Goal: Check status: Check status

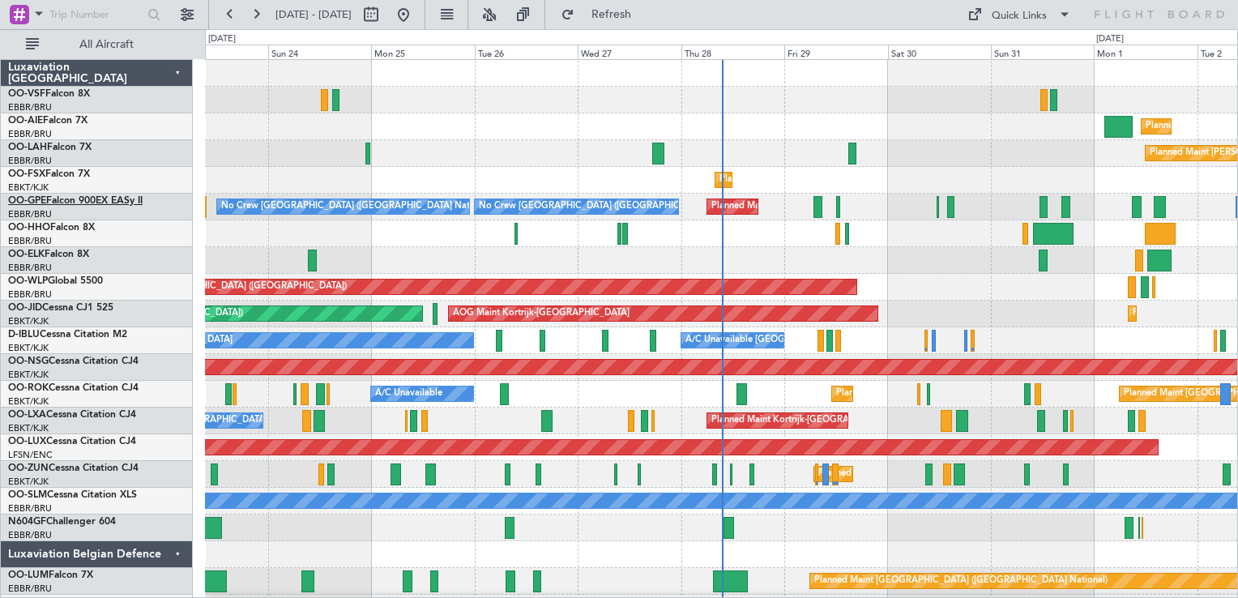
click at [49, 203] on link "OO-GPE Falcon 900EX EASy II" at bounding box center [75, 201] width 135 height 10
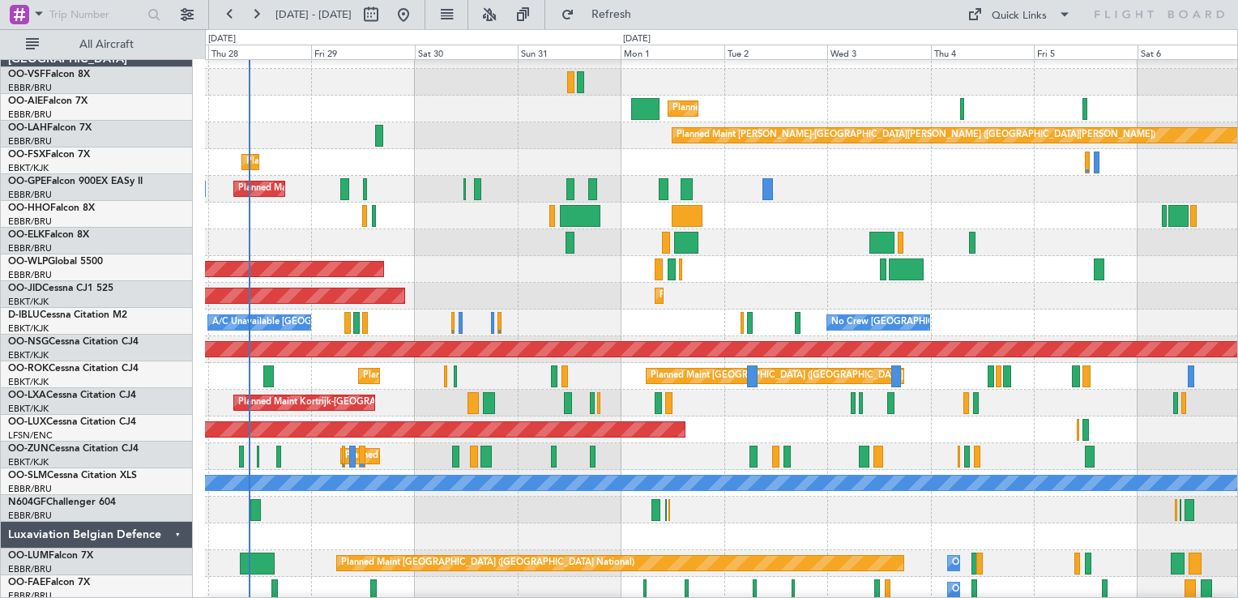
scroll to position [18, 0]
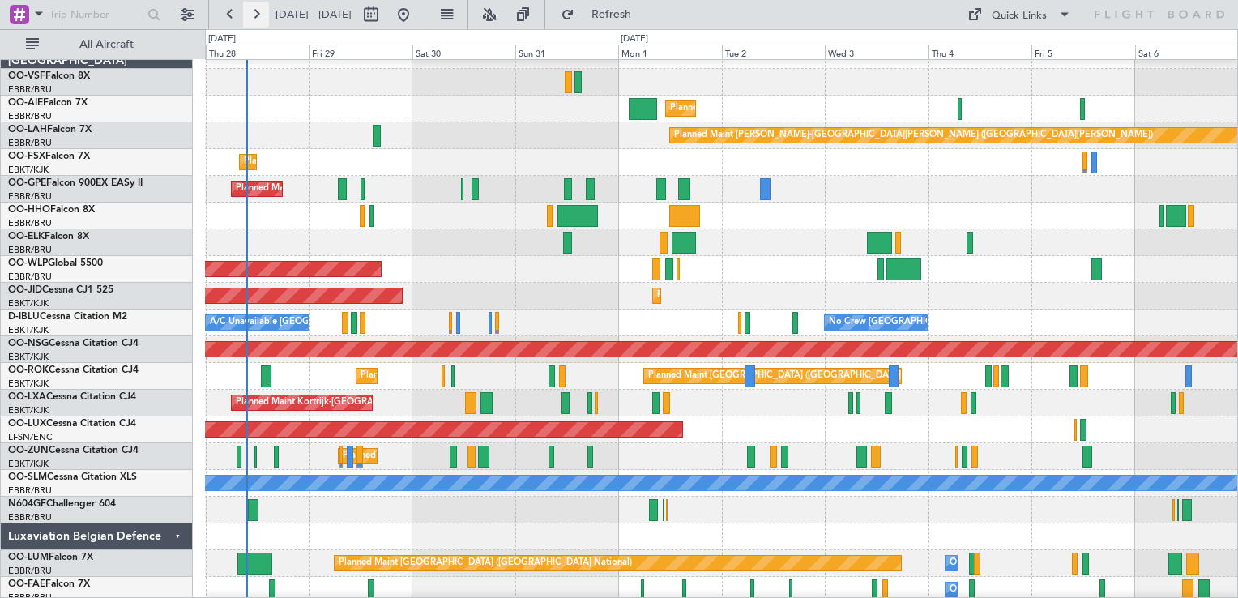
click at [256, 14] on button at bounding box center [256, 15] width 26 height 26
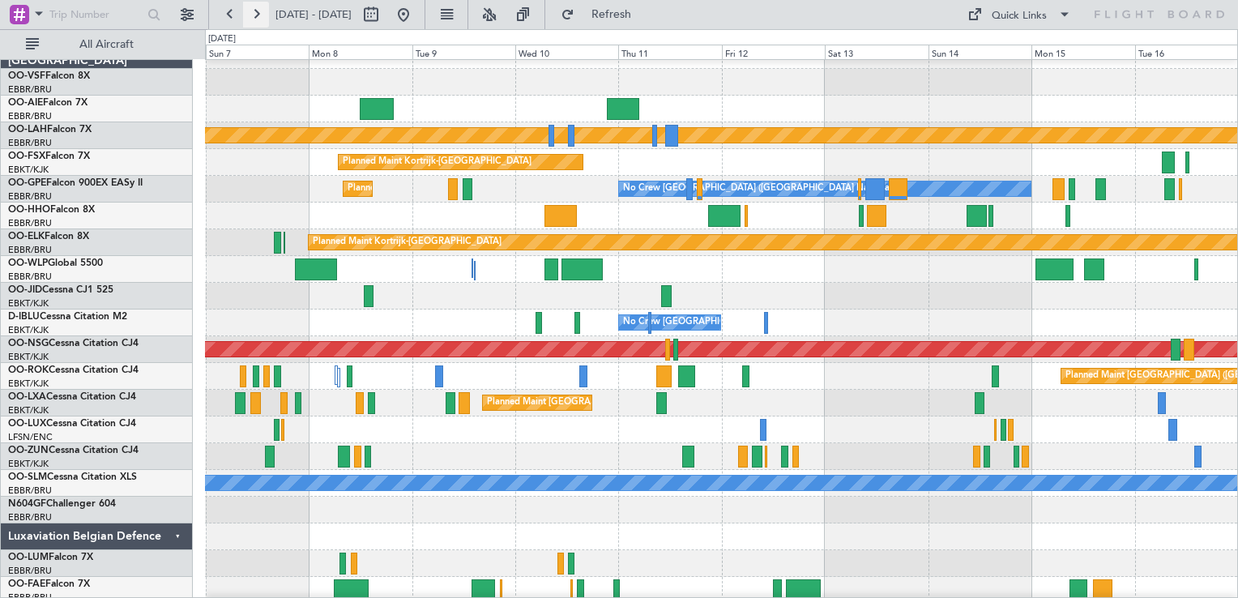
click at [256, 14] on button at bounding box center [256, 15] width 26 height 26
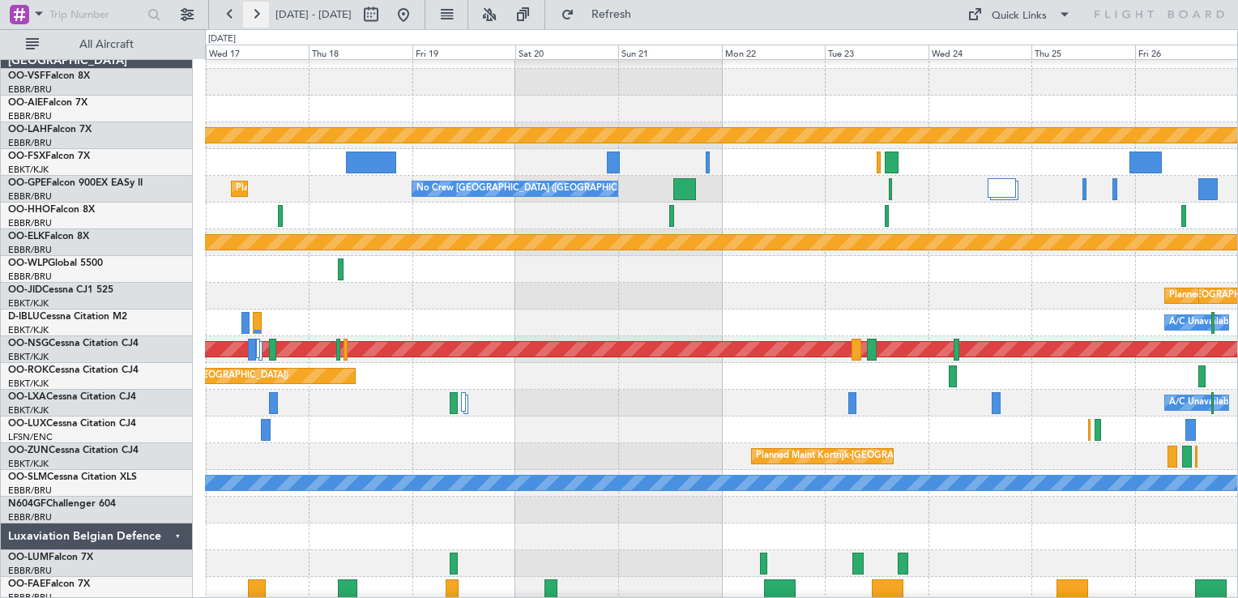
click at [256, 14] on button at bounding box center [256, 15] width 26 height 26
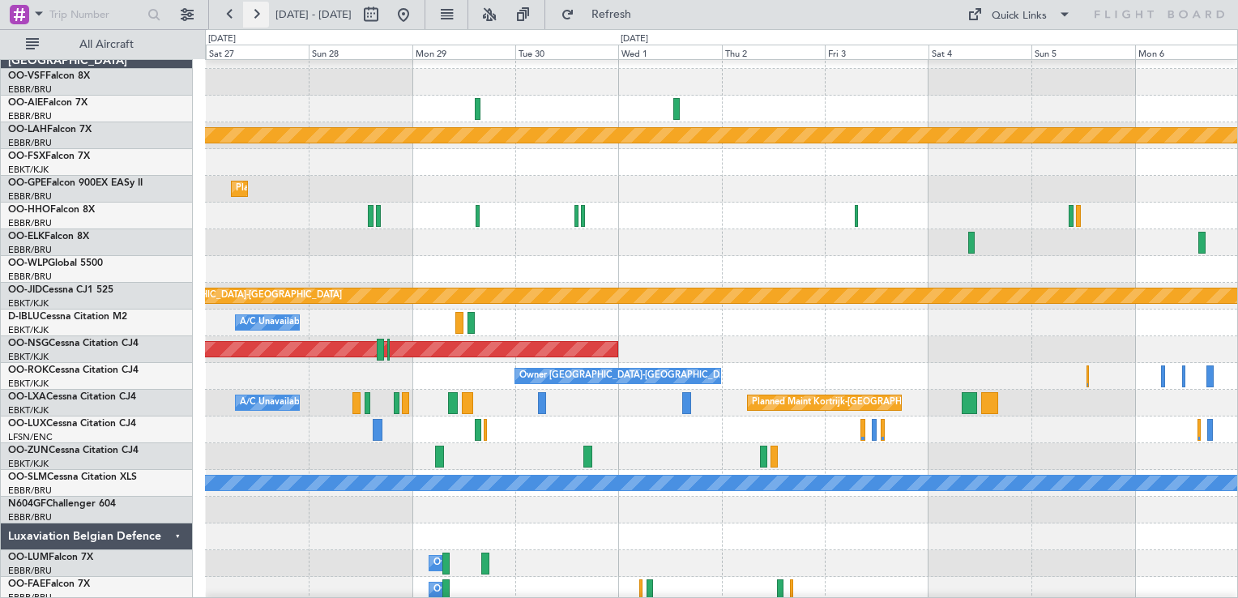
click at [256, 14] on button at bounding box center [256, 15] width 26 height 26
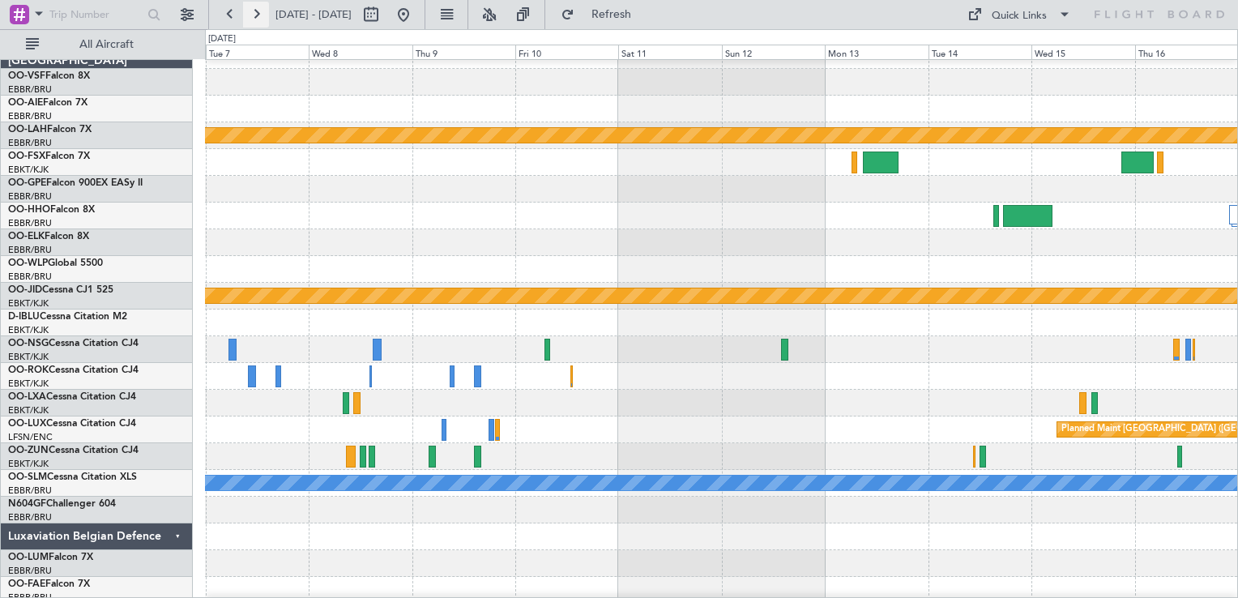
click at [256, 14] on button at bounding box center [256, 15] width 26 height 26
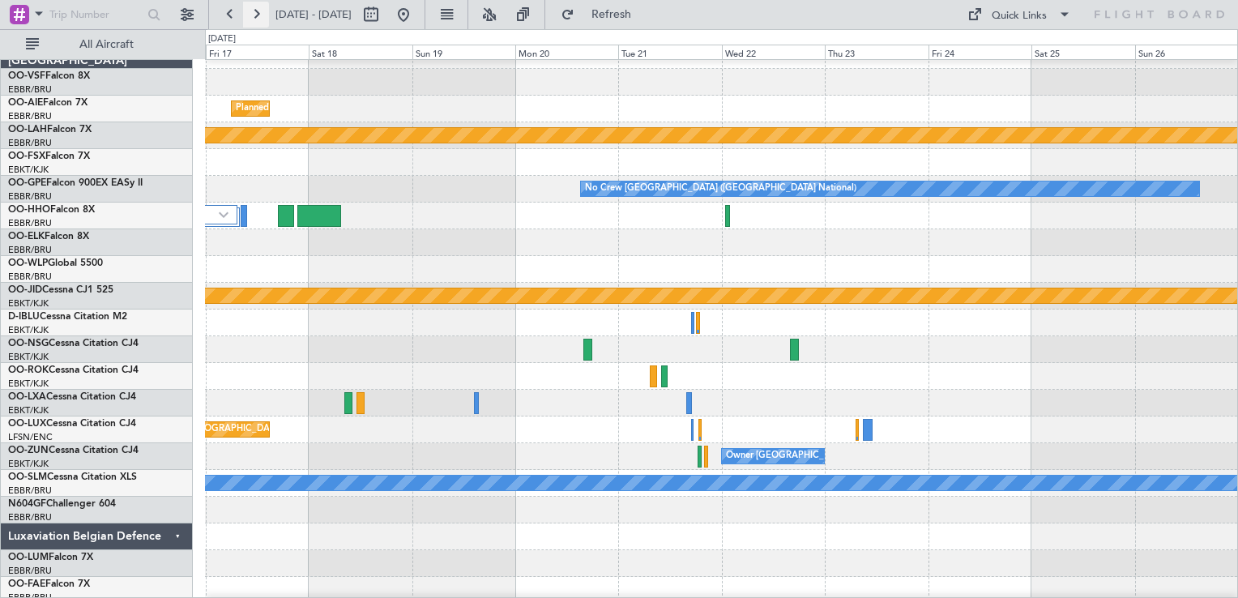
click at [256, 14] on button at bounding box center [256, 15] width 26 height 26
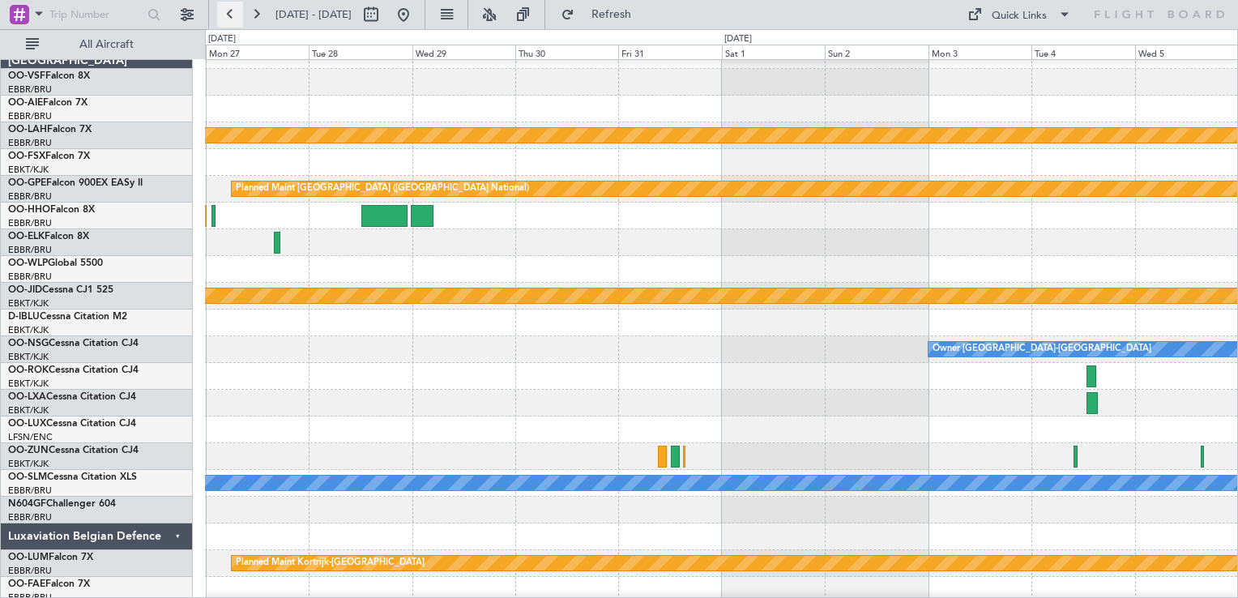
click at [229, 13] on button at bounding box center [230, 15] width 26 height 26
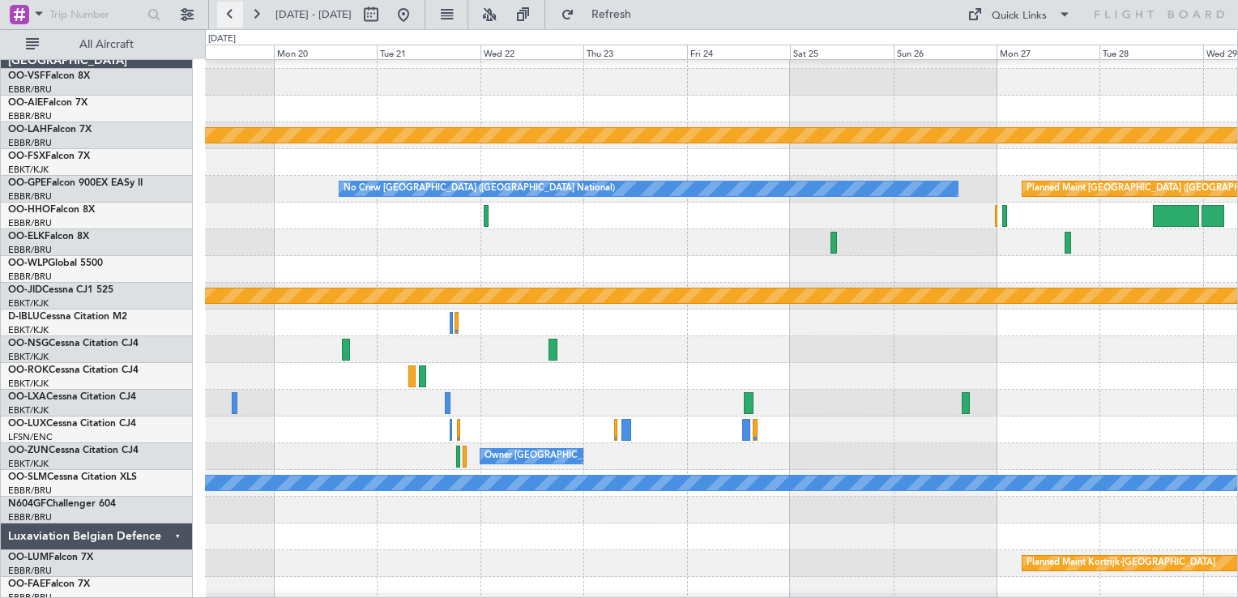
click at [229, 13] on button at bounding box center [230, 15] width 26 height 26
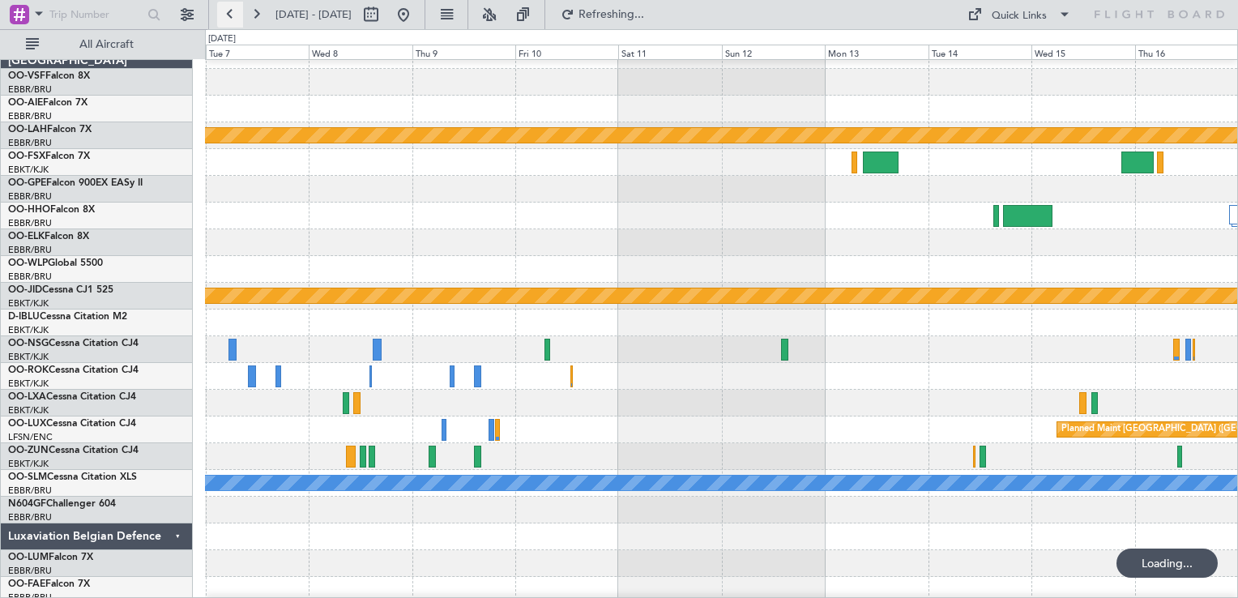
click at [229, 13] on button at bounding box center [230, 15] width 26 height 26
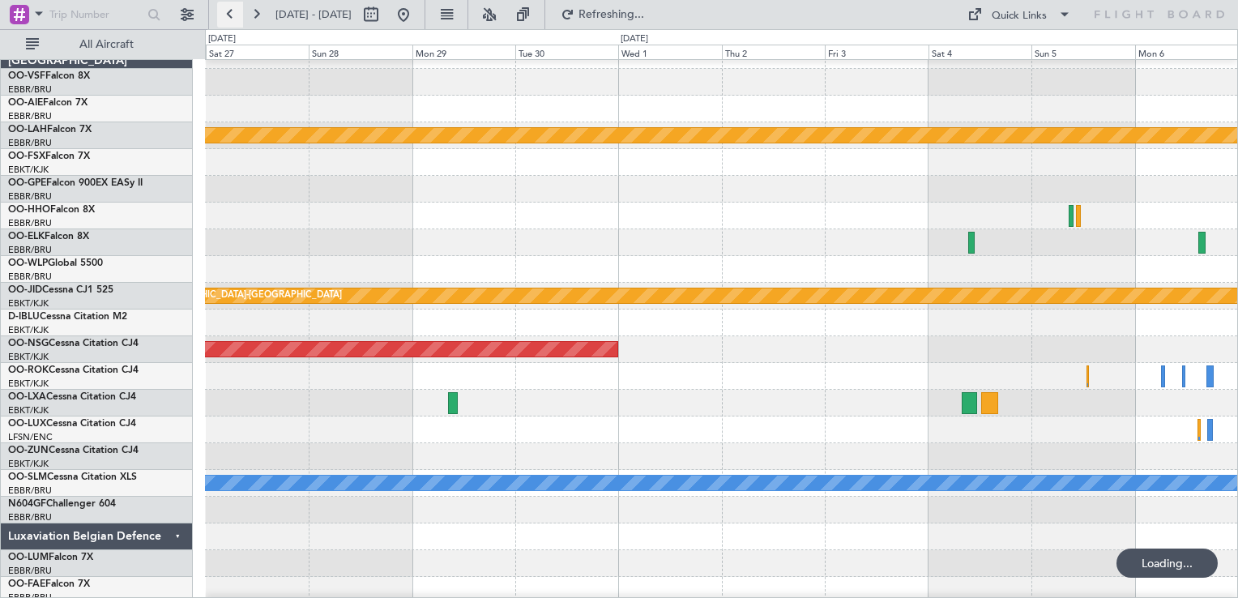
click at [229, 13] on button at bounding box center [230, 15] width 26 height 26
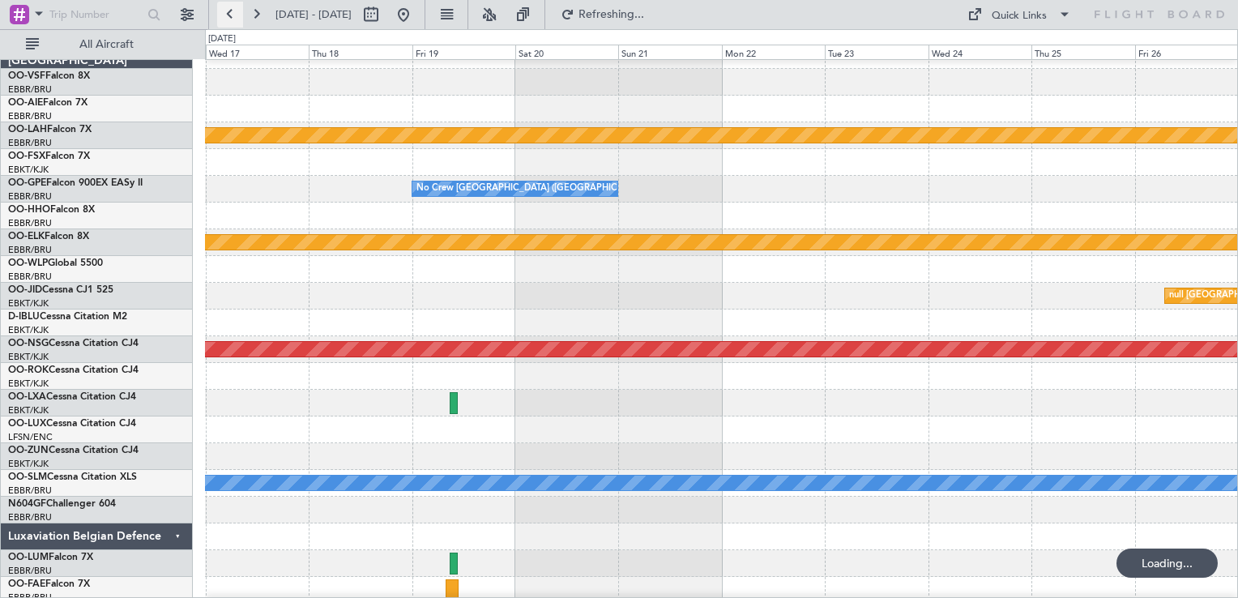
click at [229, 13] on button at bounding box center [230, 15] width 26 height 26
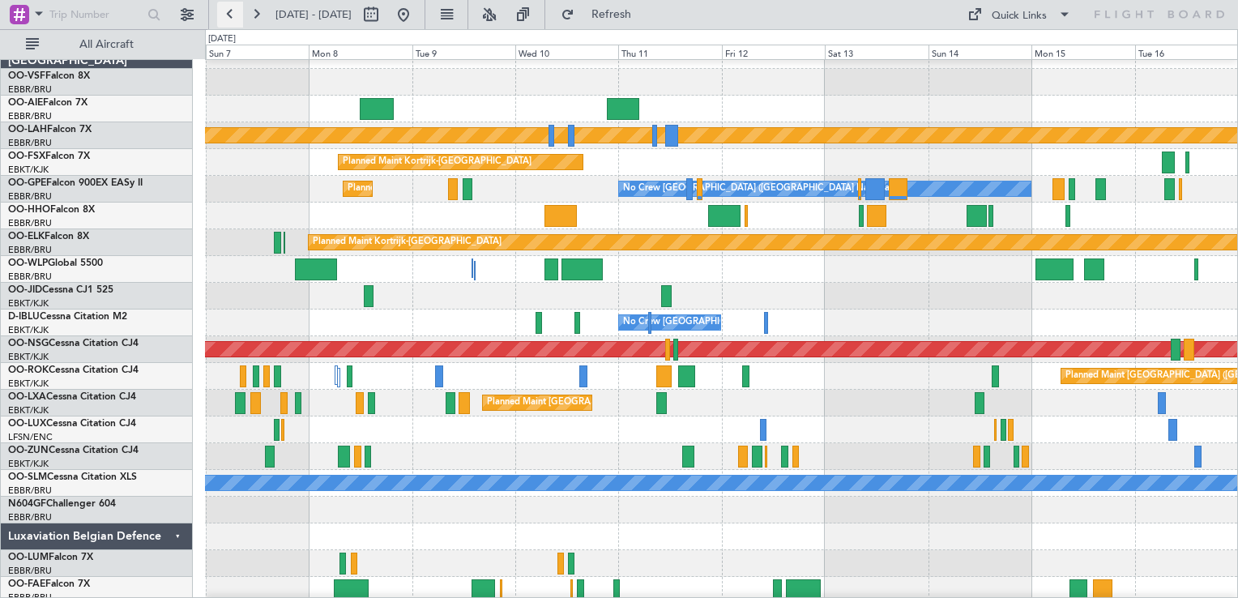
click at [229, 13] on button at bounding box center [230, 15] width 26 height 26
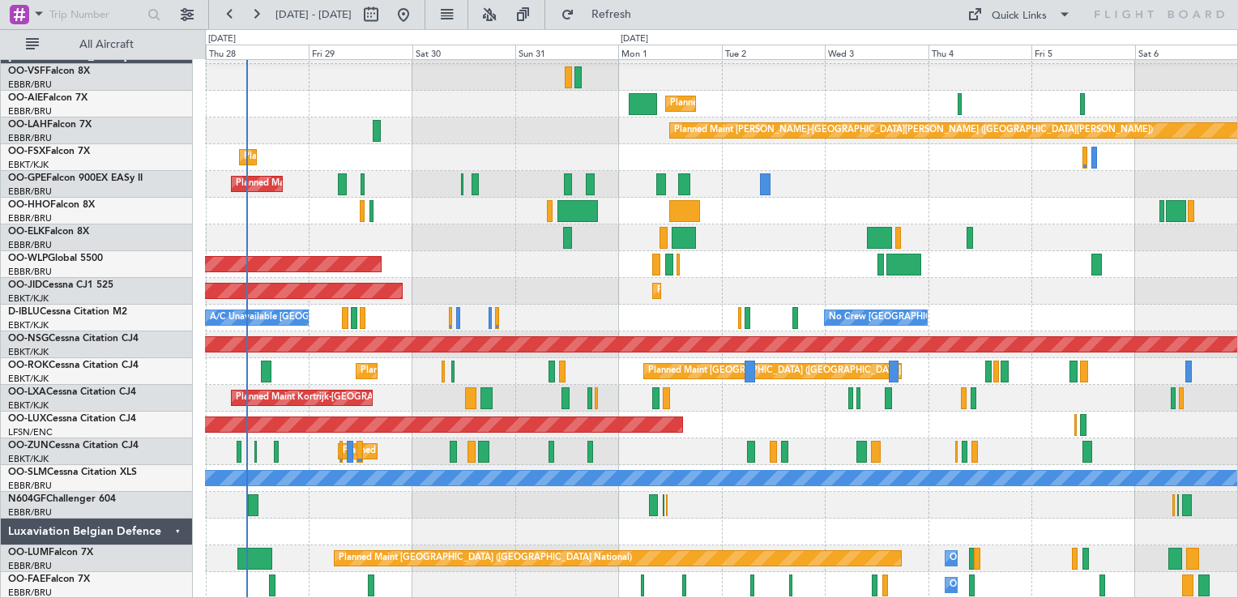
scroll to position [23, 0]
